Goal: Find specific page/section

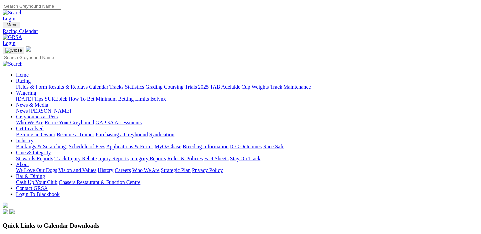
click at [38, 84] on link "Fields & Form" at bounding box center [31, 87] width 31 height 6
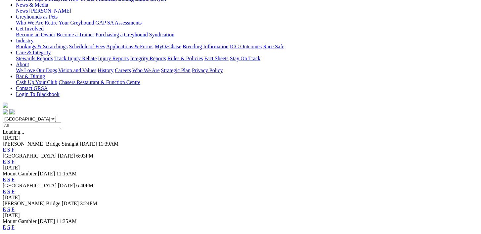
scroll to position [102, 0]
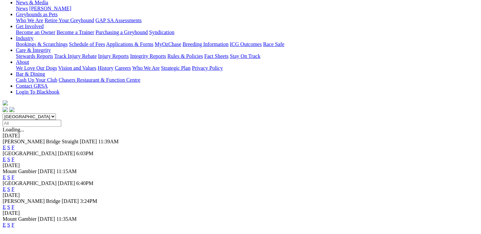
click at [15, 204] on link "F" at bounding box center [13, 207] width 3 height 6
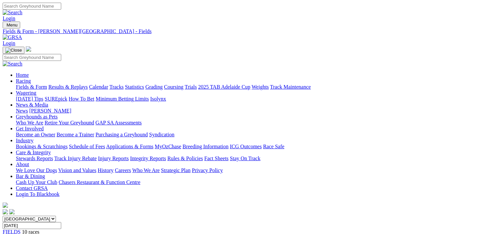
scroll to position [0, 8]
click at [108, 84] on link "Calendar" at bounding box center [98, 87] width 19 height 6
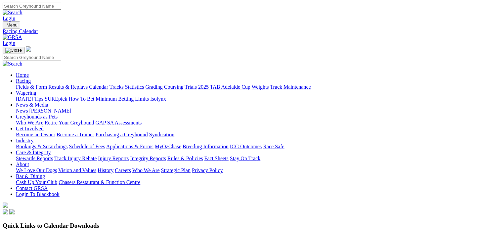
drag, startPoint x: 265, startPoint y: 166, endPoint x: 261, endPoint y: 164, distance: 4.2
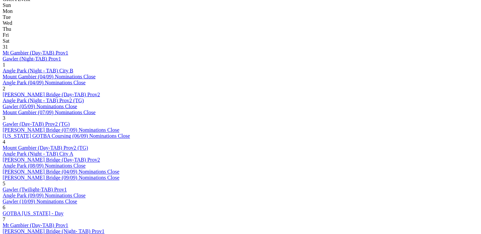
scroll to position [324, 0]
